Goal: Task Accomplishment & Management: Use online tool/utility

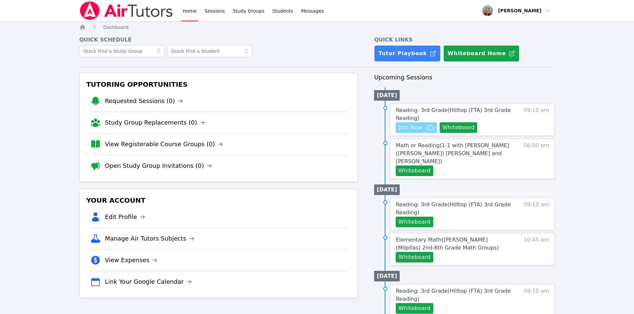
click at [424, 129] on span "Join Now" at bounding box center [416, 128] width 36 height 8
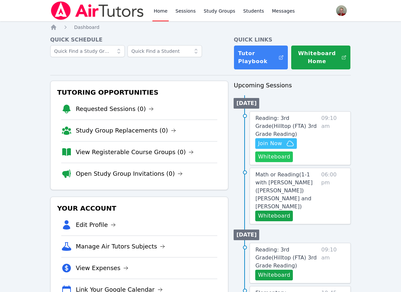
click at [265, 152] on button "Whiteboard" at bounding box center [274, 157] width 38 height 11
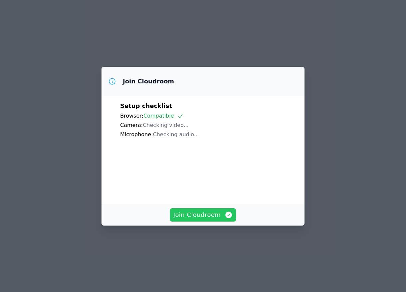
click at [210, 220] on span "Join Cloudroom" at bounding box center [203, 215] width 60 height 9
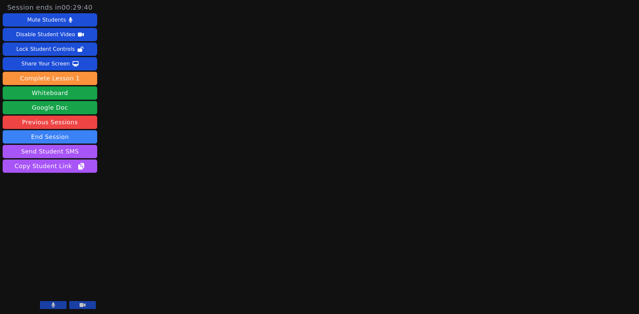
click at [58, 303] on button at bounding box center [53, 305] width 27 height 8
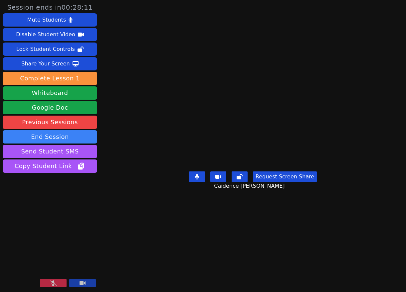
click at [54, 280] on button at bounding box center [53, 284] width 27 height 8
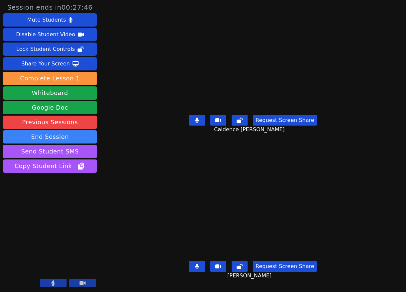
click at [199, 264] on icon at bounding box center [197, 266] width 4 height 5
click at [198, 121] on icon at bounding box center [197, 120] width 4 height 5
click at [196, 122] on icon at bounding box center [197, 120] width 7 height 5
click at [56, 63] on div "Share Your Screen" at bounding box center [45, 64] width 49 height 11
click at [120, 112] on div "Session ends in 00:17:04 Mute Students Disable Student Video Lock Student Contr…" at bounding box center [203, 146] width 406 height 292
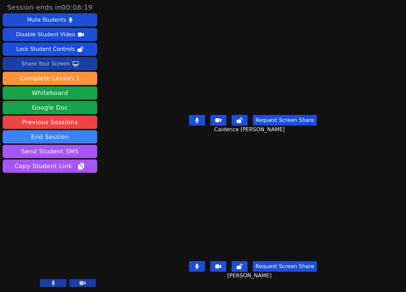
click at [54, 284] on icon at bounding box center [54, 283] width 4 height 5
click at [78, 284] on button at bounding box center [82, 284] width 27 height 8
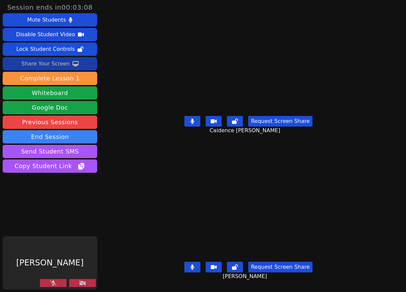
click at [81, 283] on icon at bounding box center [82, 283] width 7 height 5
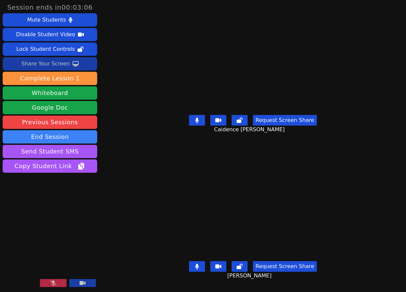
click at [81, 283] on icon at bounding box center [83, 284] width 6 height 4
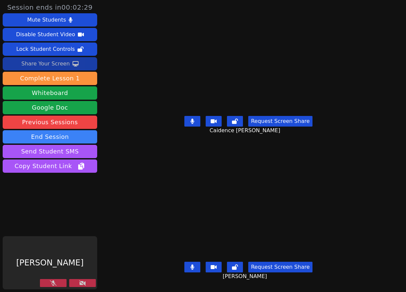
click at [81, 286] on icon at bounding box center [82, 283] width 7 height 5
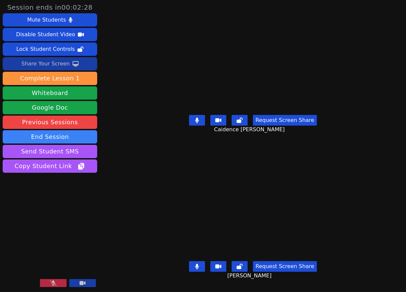
click at [52, 281] on button at bounding box center [53, 284] width 27 height 8
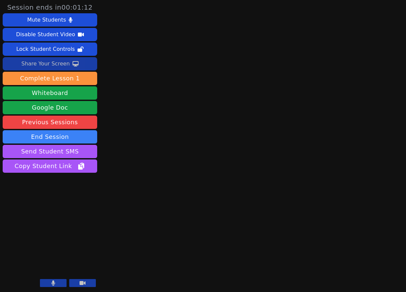
click at [81, 283] on icon at bounding box center [83, 284] width 6 height 4
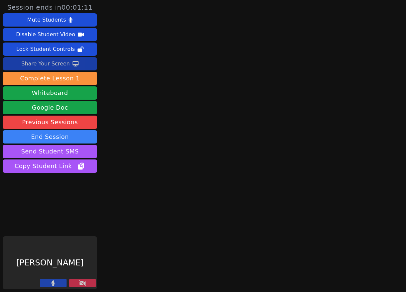
click at [52, 284] on icon at bounding box center [54, 283] width 4 height 5
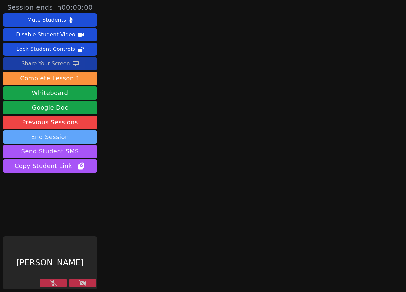
click at [65, 136] on button "End Session" at bounding box center [50, 136] width 95 height 13
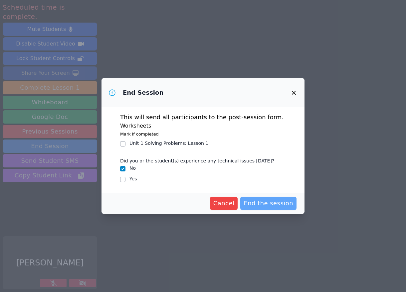
click at [257, 206] on span "End the session" at bounding box center [269, 203] width 50 height 9
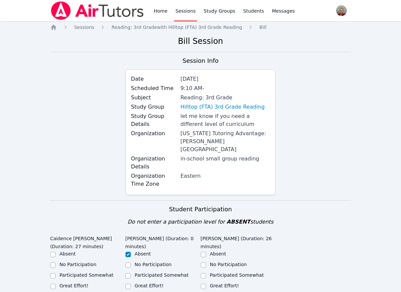
click at [63, 141] on div "Session Info Date [DATE] Scheduled Time 9:10 AM - Subject Reading: 3rd Grade St…" at bounding box center [200, 128] width 301 height 144
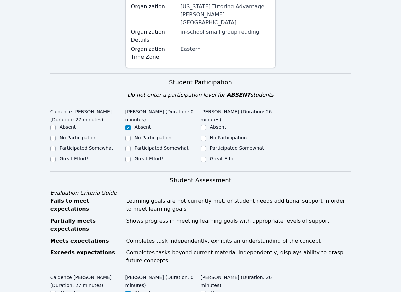
scroll to position [133, 0]
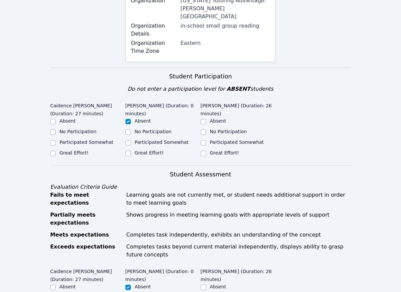
click at [78, 150] on label "Great Effort!" at bounding box center [74, 152] width 29 height 5
click at [56, 151] on input "Great Effort!" at bounding box center [52, 153] width 5 height 5
checkbox input "true"
click at [232, 150] on label "Great Effort!" at bounding box center [224, 152] width 29 height 5
click at [206, 151] on input "Great Effort!" at bounding box center [203, 153] width 5 height 5
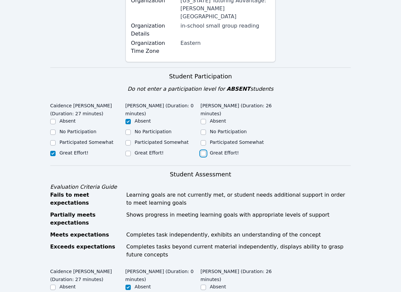
checkbox input "true"
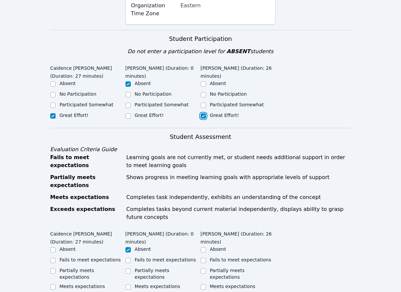
scroll to position [266, 0]
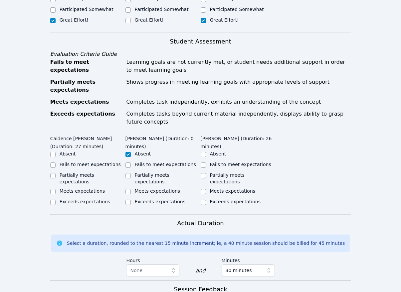
click at [78, 189] on label "Meets expectations" at bounding box center [83, 191] width 46 height 5
click at [56, 189] on input "Meets expectations" at bounding box center [52, 191] width 5 height 5
checkbox input "true"
click at [203, 189] on input "Meets expectations" at bounding box center [203, 191] width 5 height 5
checkbox input "true"
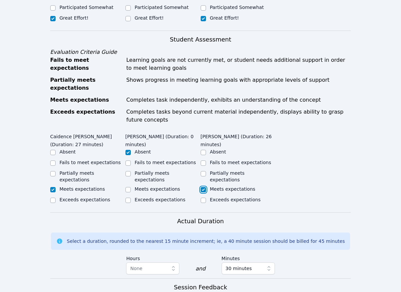
scroll to position [433, 0]
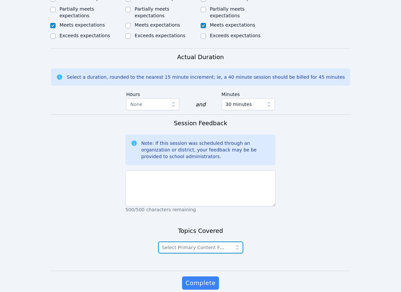
click at [232, 242] on button "Select Primary Content Focus" at bounding box center [200, 248] width 85 height 12
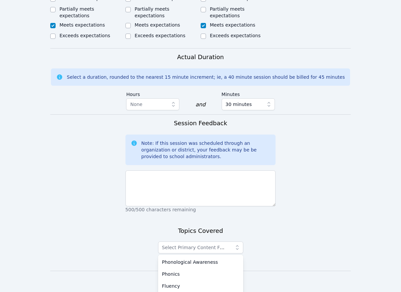
scroll to position [441, 0]
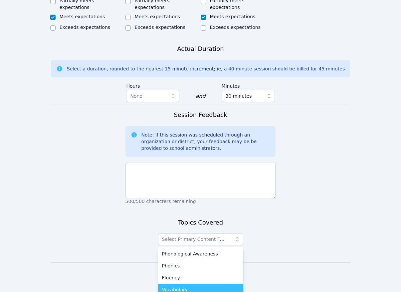
click at [212, 287] on div "Vocabulary" at bounding box center [200, 290] width 77 height 7
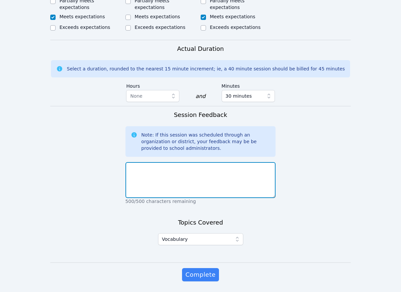
click at [202, 167] on textarea at bounding box center [200, 180] width 150 height 36
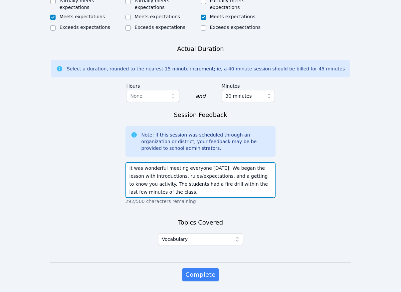
type textarea "It was wonderful meeting everyone [DATE]! We began the lesson with introduction…"
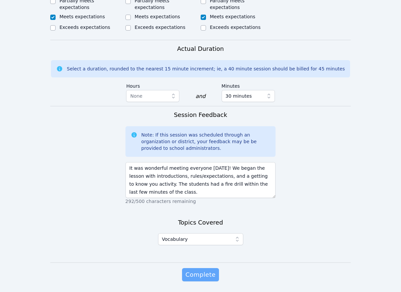
click at [201, 271] on span "Complete" at bounding box center [200, 275] width 30 height 9
